Goal: Task Accomplishment & Management: Manage account settings

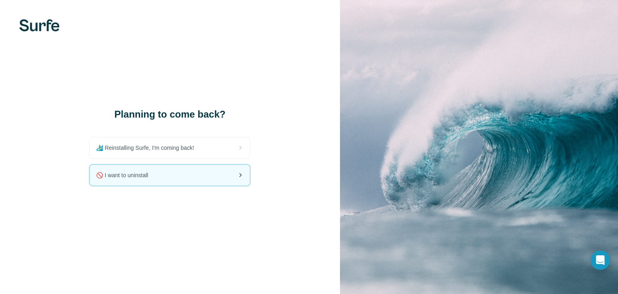
click at [148, 177] on span "🚫 I want to uninstall" at bounding box center [125, 175] width 58 height 8
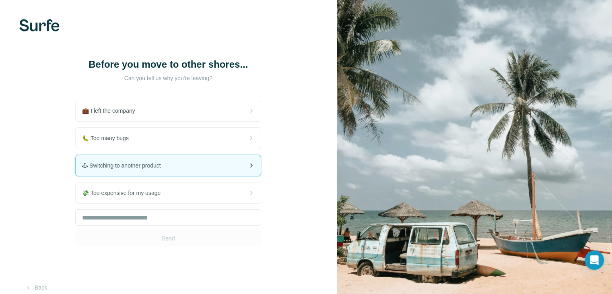
click at [204, 163] on div "🕹 Switching to another product" at bounding box center [168, 165] width 185 height 21
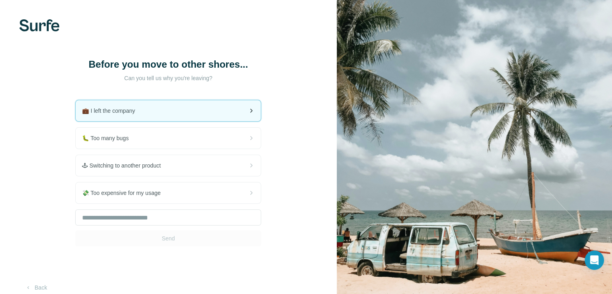
click at [140, 117] on div "💼 I left the company" at bounding box center [168, 110] width 185 height 21
